Goal: Check status: Check status

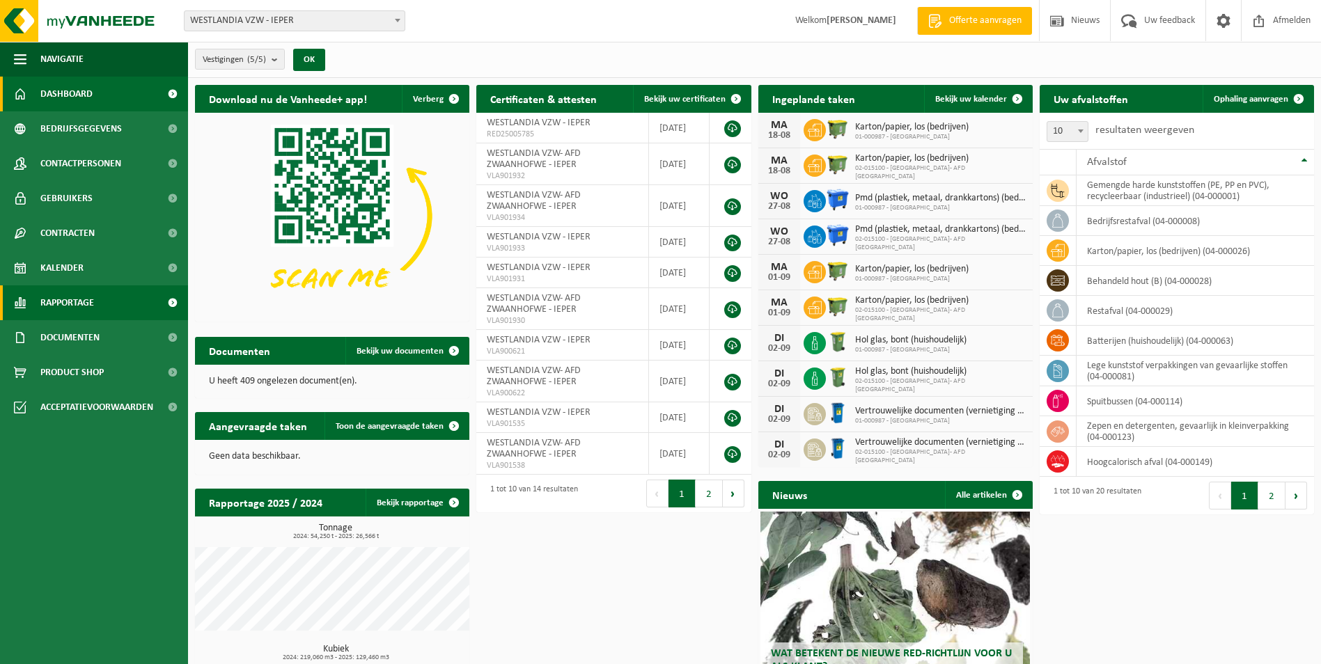
click at [71, 301] on span "Rapportage" at bounding box center [67, 302] width 54 height 35
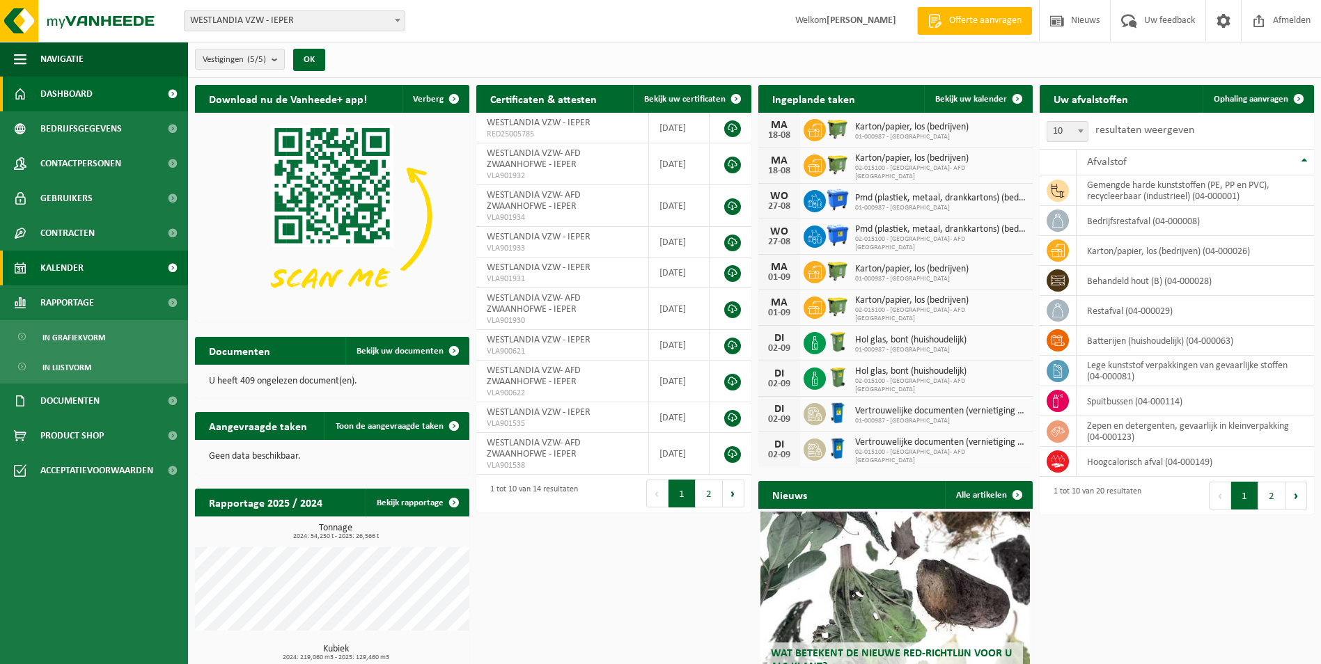
click at [69, 268] on span "Kalender" at bounding box center [61, 268] width 43 height 35
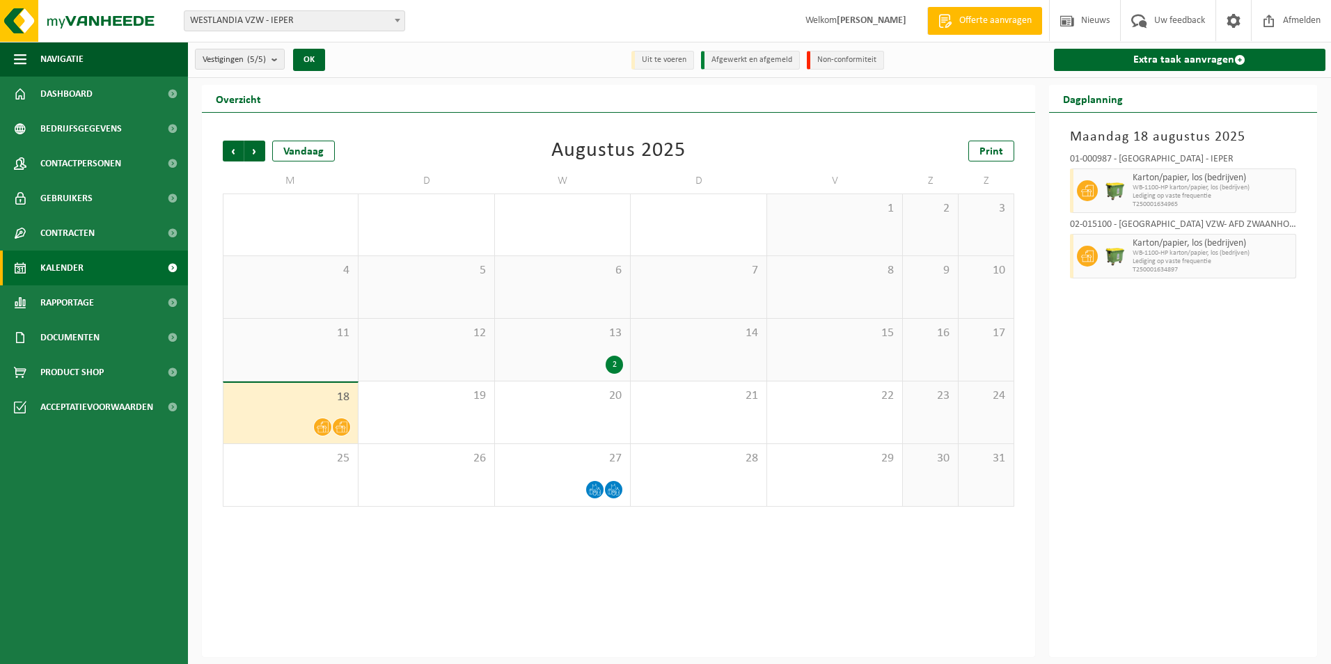
click at [331, 420] on div at bounding box center [290, 427] width 120 height 19
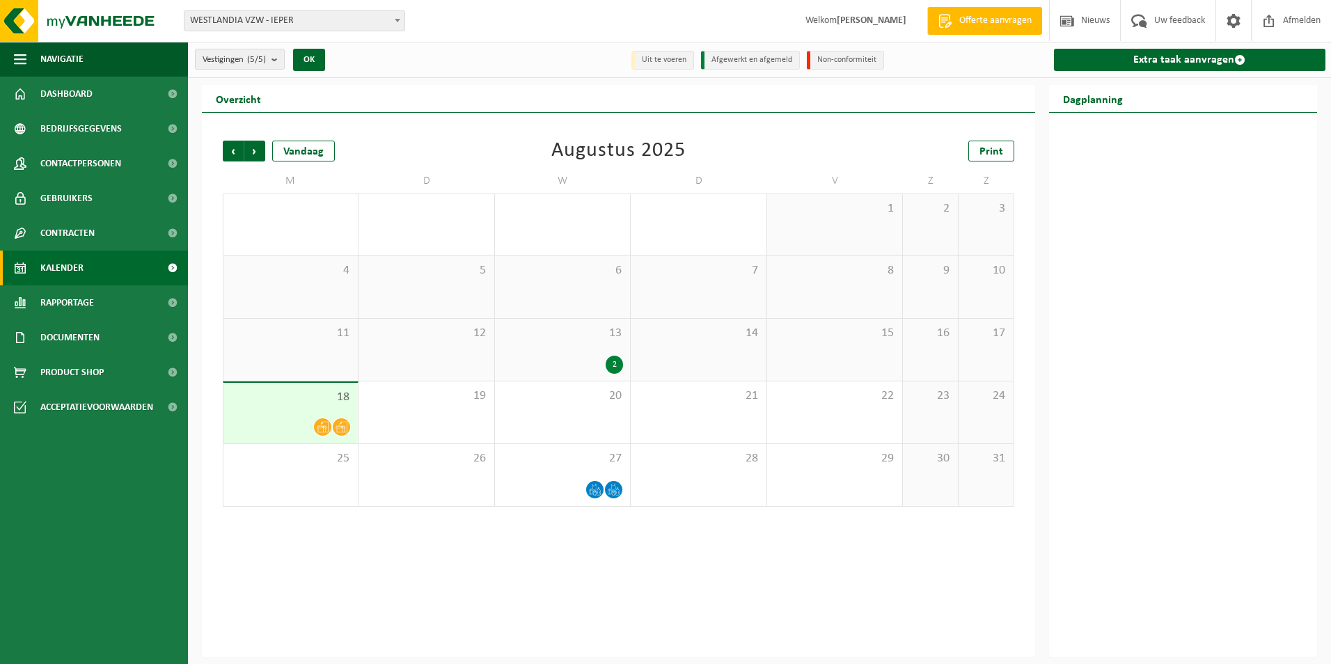
click at [339, 433] on span at bounding box center [341, 426] width 17 height 17
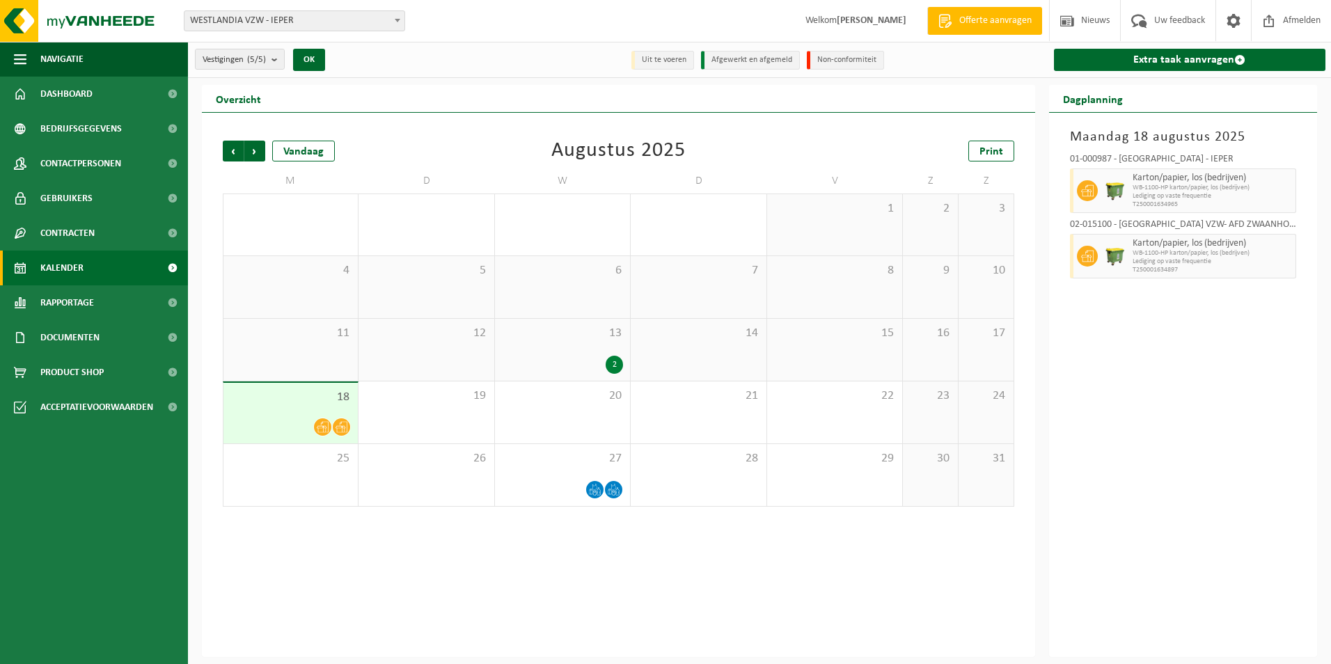
click at [1201, 318] on div "Maandag 18 augustus 2025 01-000987 - WESTLANDIA VZW - IEPER Karton/papier, los …" at bounding box center [1183, 385] width 269 height 545
click at [253, 151] on span "Volgende" at bounding box center [254, 151] width 21 height 21
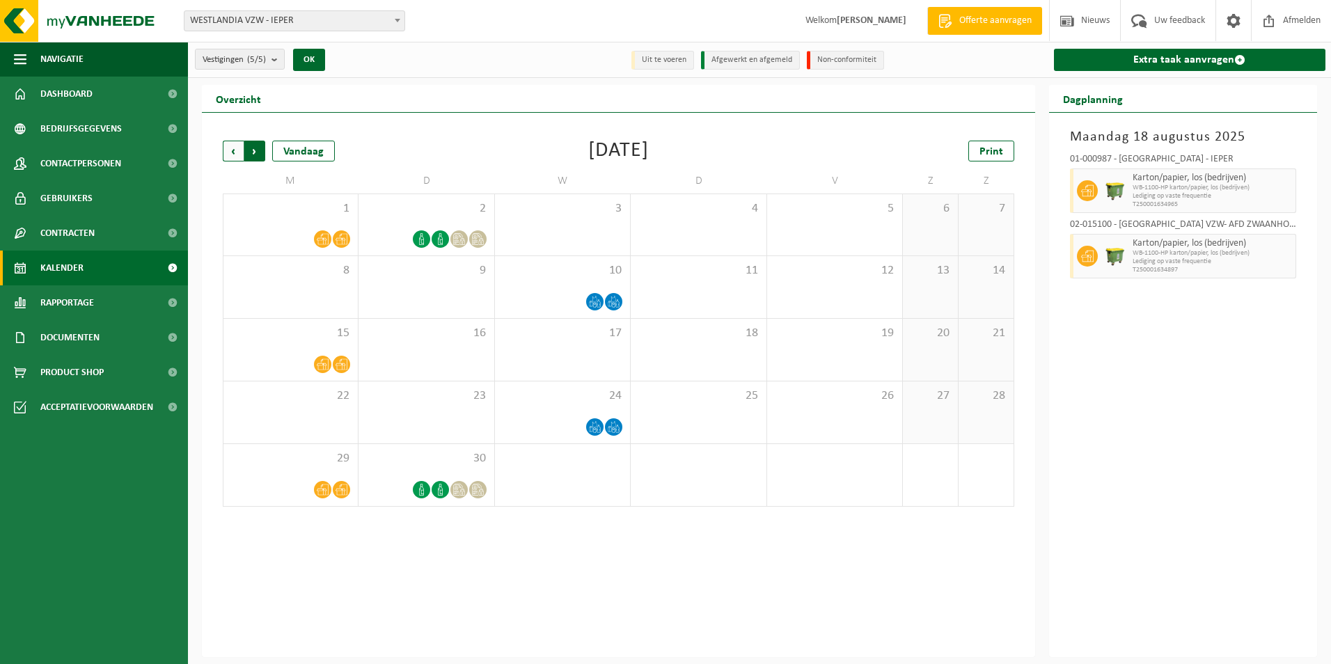
click at [231, 151] on span "Vorige" at bounding box center [233, 151] width 21 height 21
